Goal: Check status: Check status

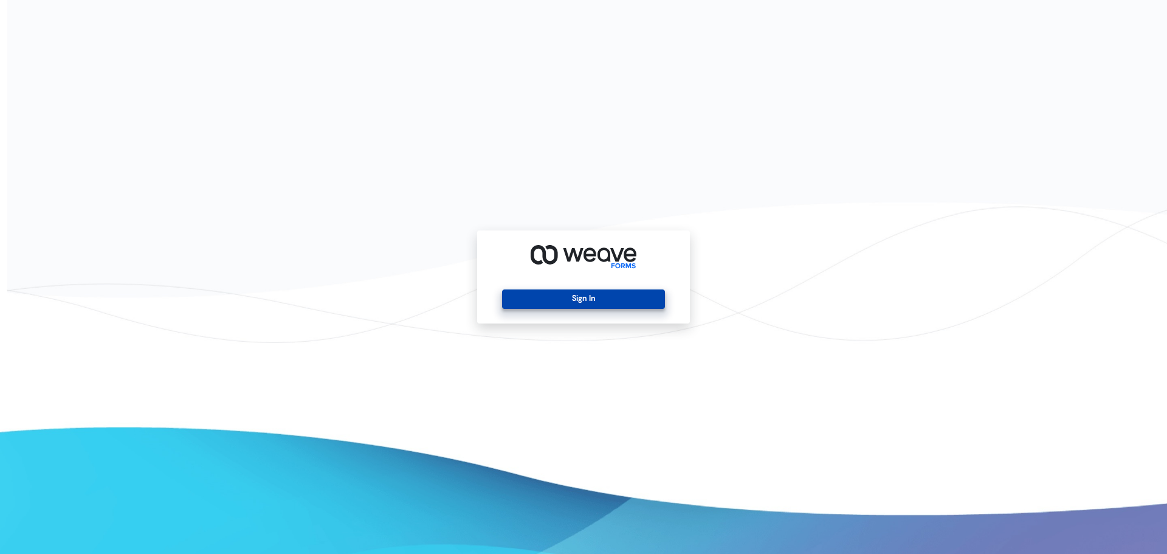
click at [576, 296] on button "Sign In" at bounding box center [583, 298] width 162 height 19
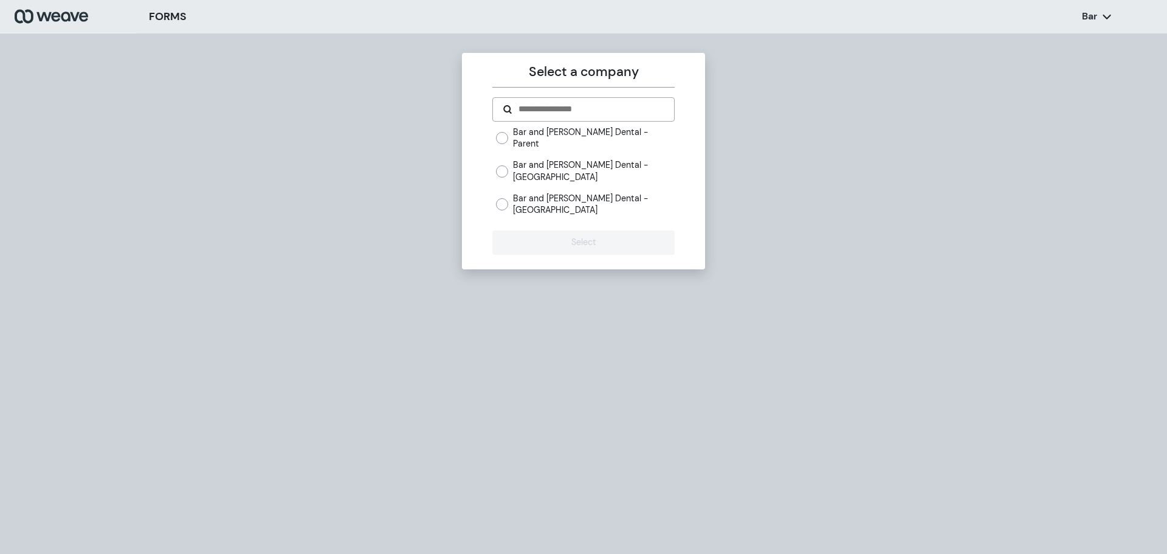
click at [654, 193] on label "Bar and [PERSON_NAME] Dental - [GEOGRAPHIC_DATA]" at bounding box center [593, 204] width 161 height 23
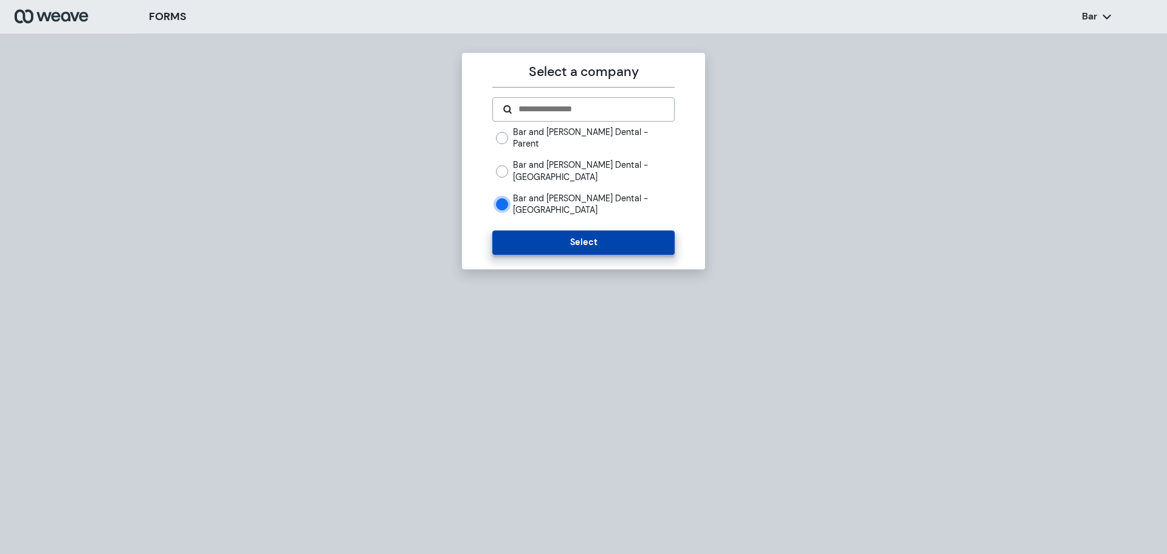
click at [628, 230] on button "Select" at bounding box center [584, 242] width 182 height 24
